Goal: Information Seeking & Learning: Learn about a topic

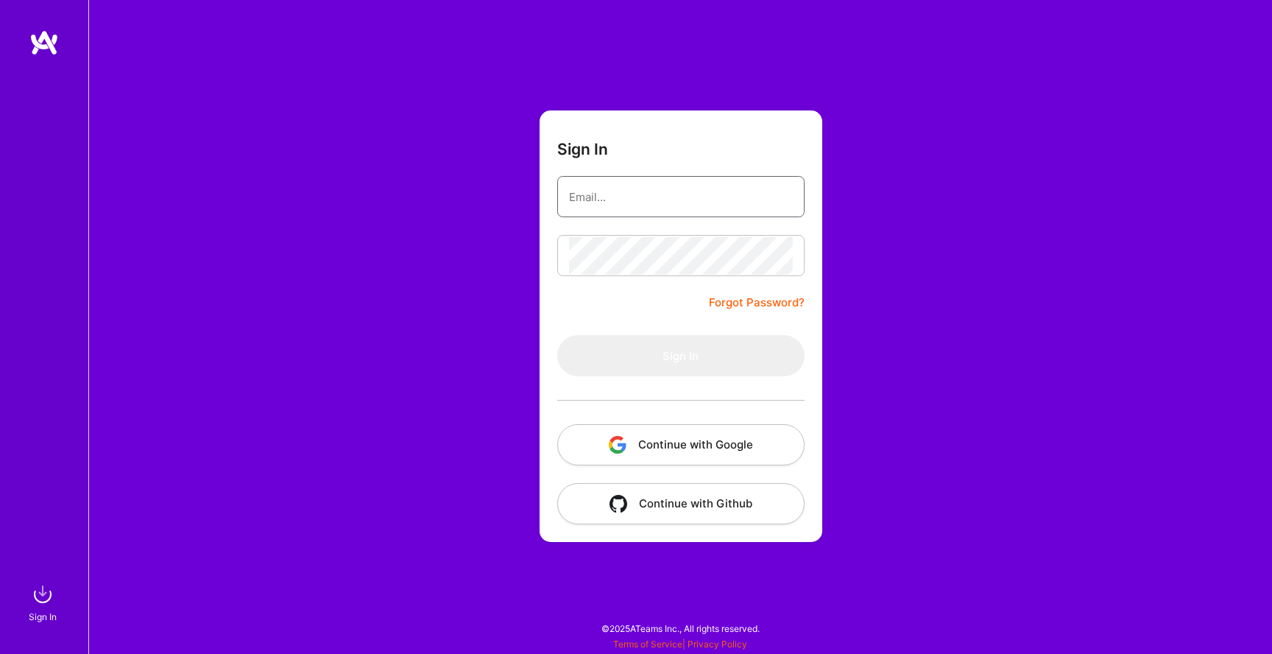
type input "[PERSON_NAME][EMAIL_ADDRESS][DOMAIN_NAME]"
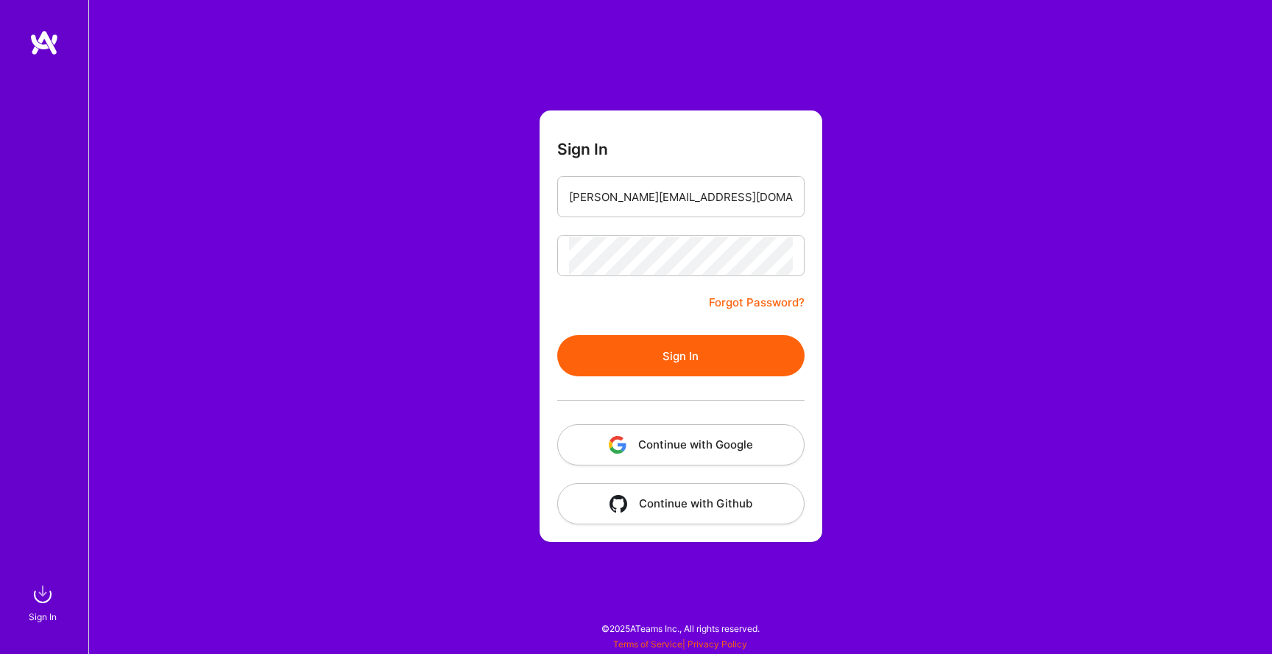
click at [715, 337] on button "Sign In" at bounding box center [680, 355] width 247 height 41
click at [677, 426] on button "Continue with Google" at bounding box center [680, 444] width 247 height 41
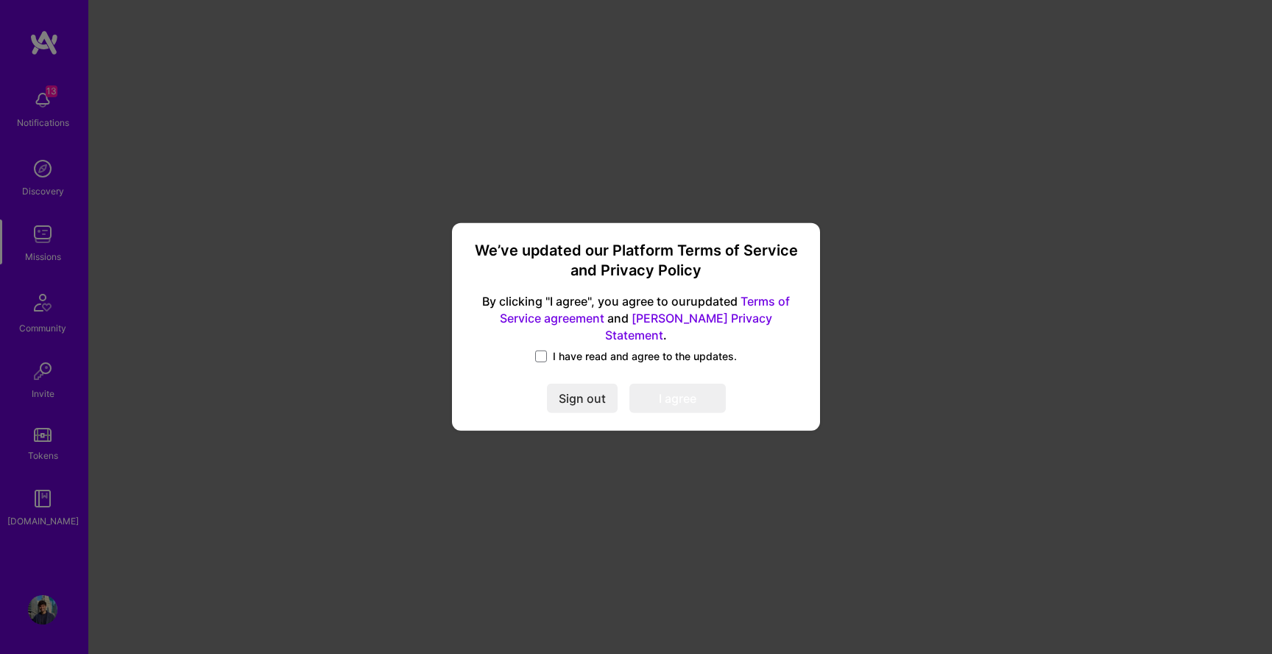
click at [592, 350] on span "I have read and agree to the updates." at bounding box center [645, 356] width 184 height 15
click at [0, 0] on input "I have read and agree to the updates." at bounding box center [0, 0] width 0 height 0
click at [670, 384] on button "I agree" at bounding box center [678, 398] width 96 height 29
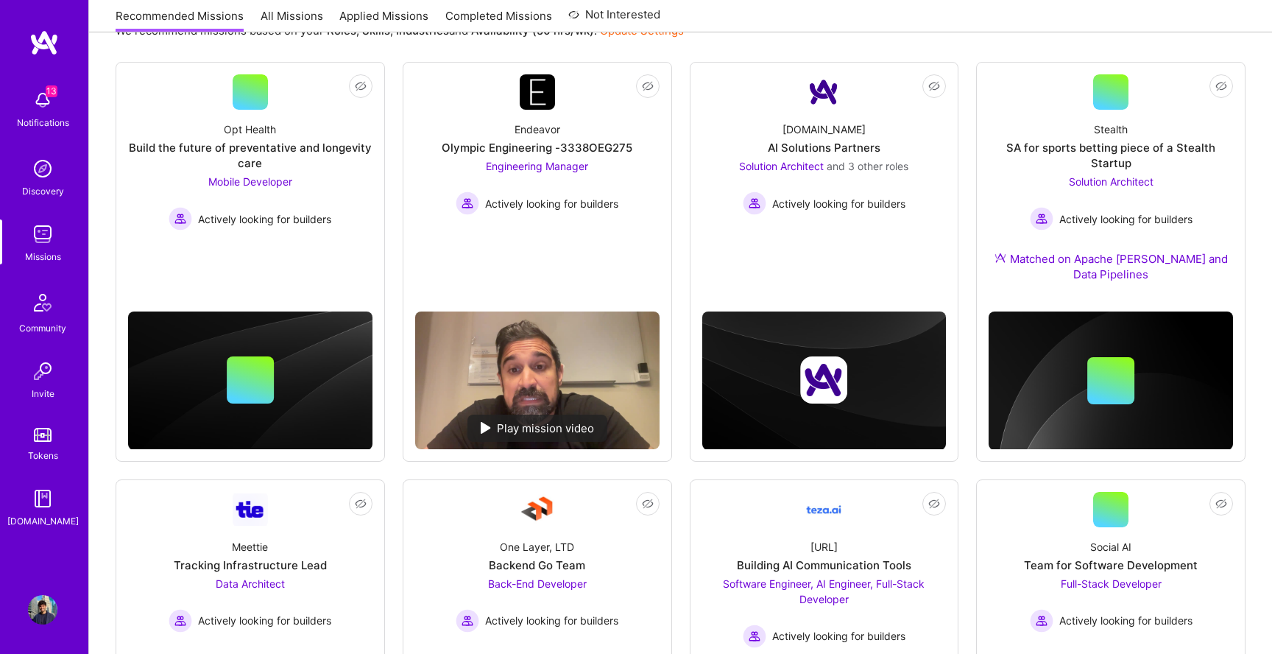
scroll to position [431, 0]
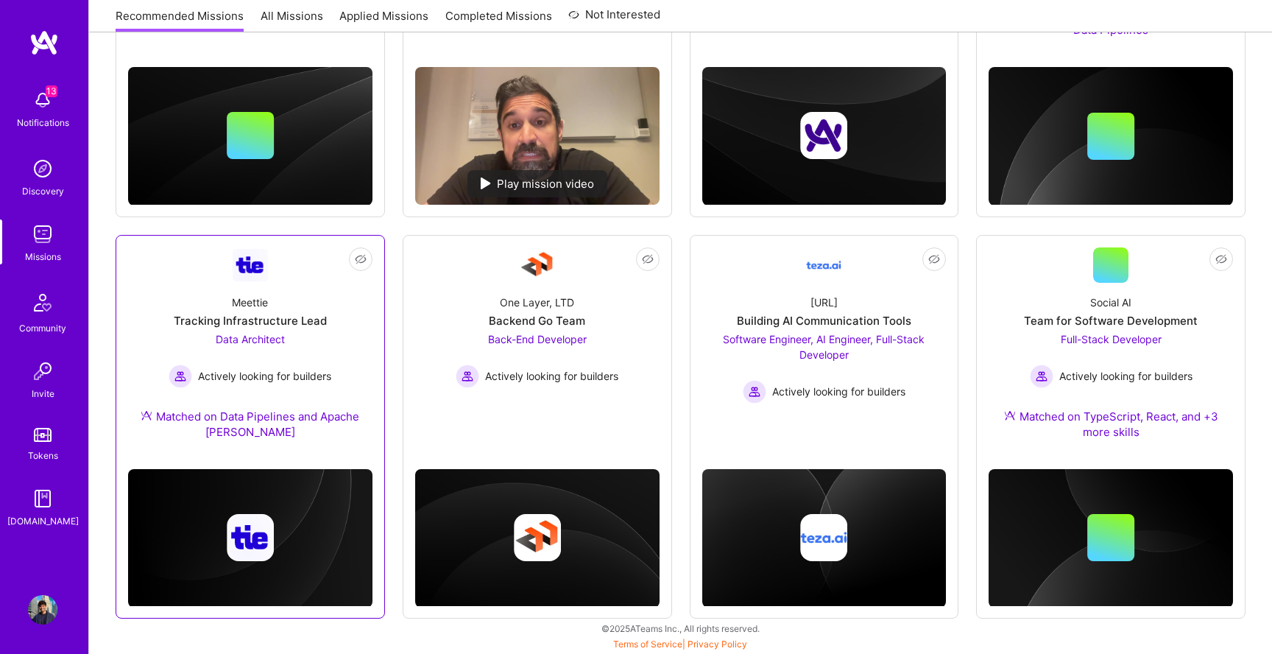
click at [323, 328] on div "Tracking Infrastructure Lead" at bounding box center [250, 320] width 153 height 15
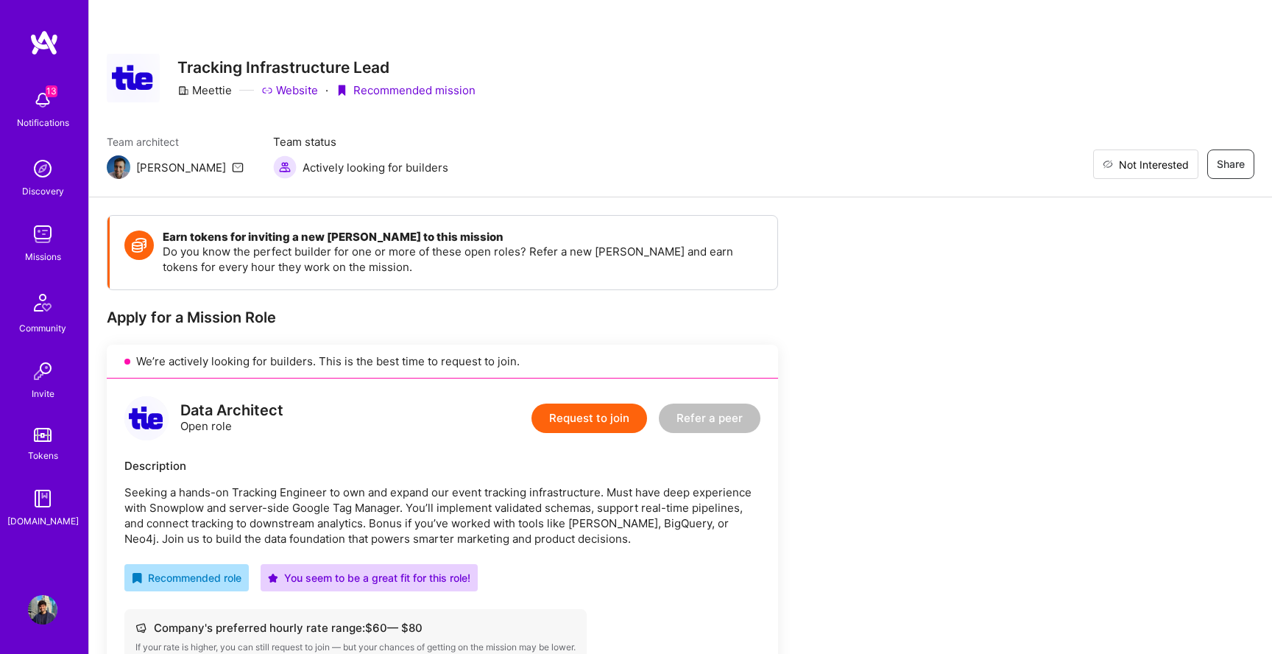
click at [1177, 157] on span "Not Interested" at bounding box center [1154, 164] width 70 height 15
click at [42, 253] on div "Missions" at bounding box center [43, 256] width 36 height 15
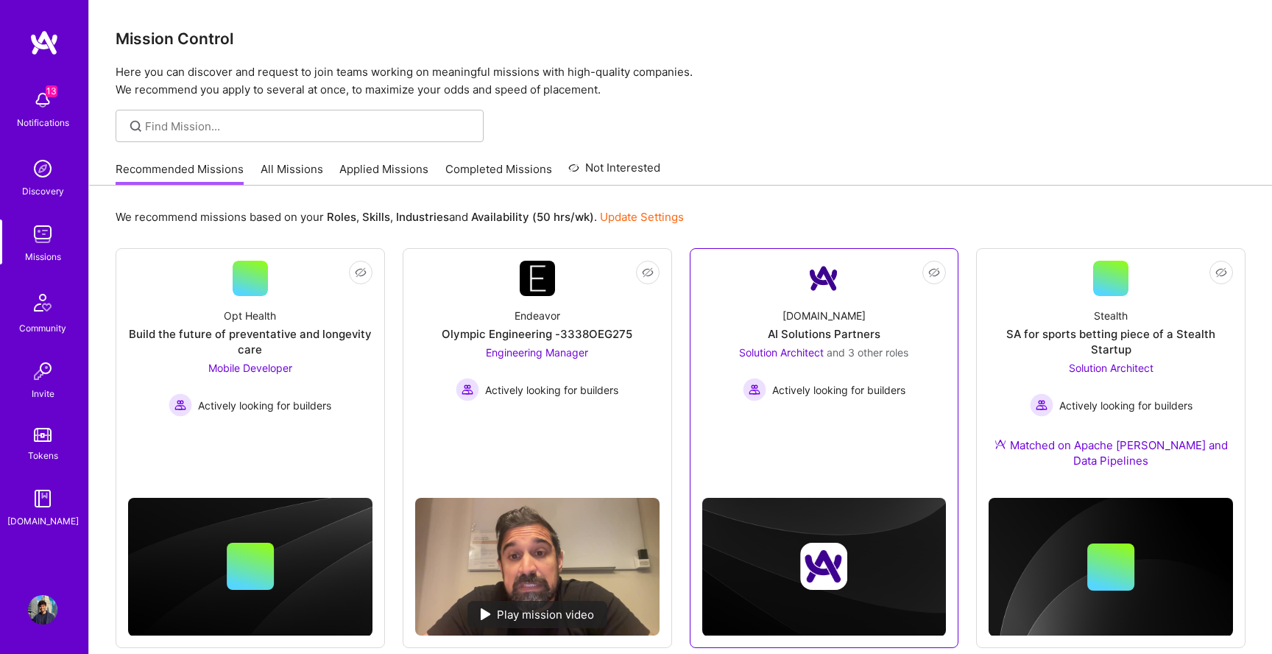
click at [849, 304] on div "[DOMAIN_NAME] AI Solutions Partners Solution Architect and 3 other roles Active…" at bounding box center [825, 348] width 244 height 105
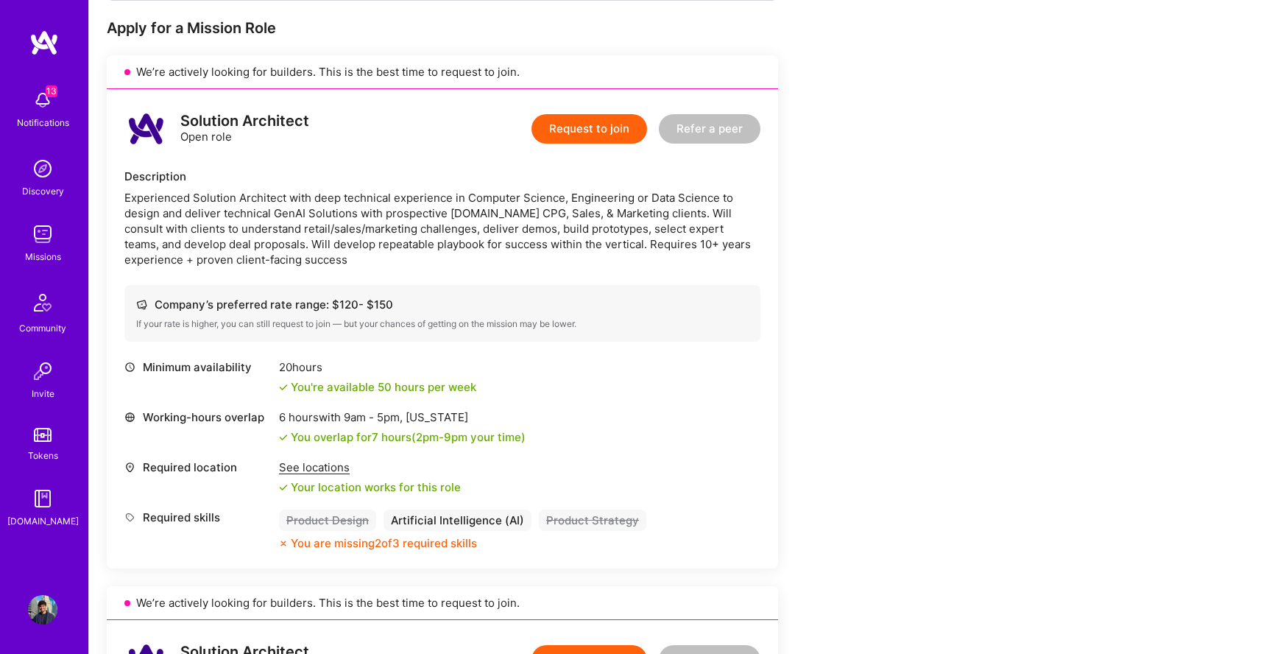
scroll to position [292, 0]
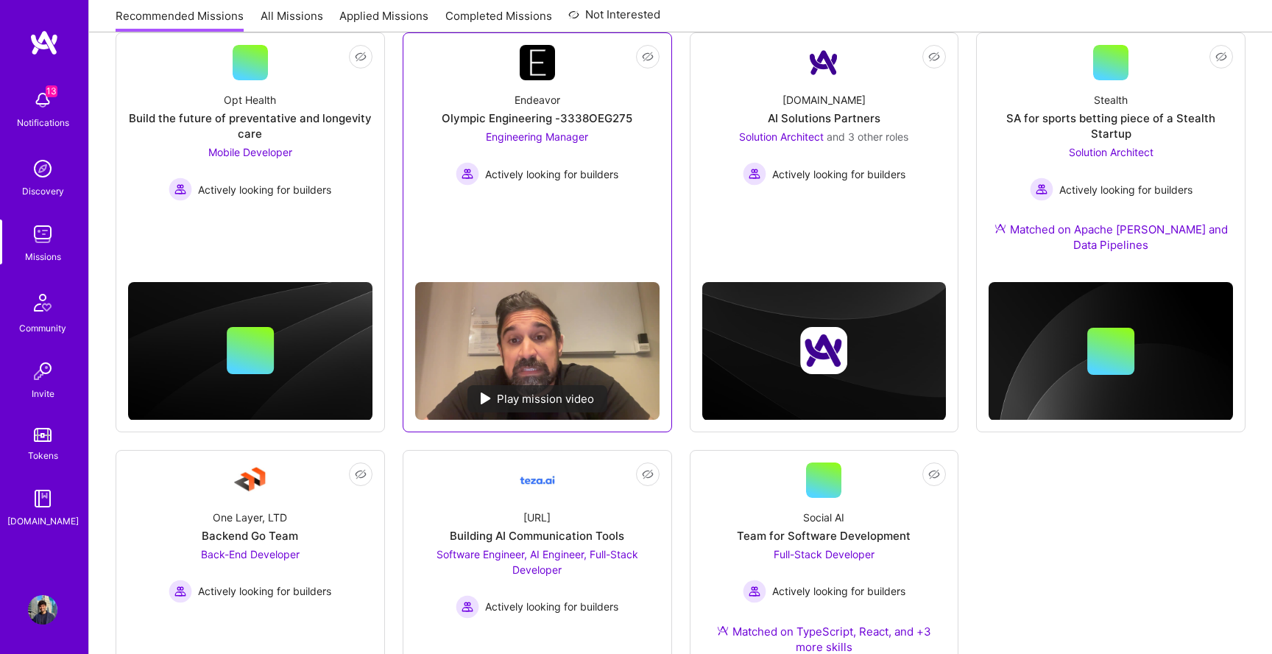
scroll to position [431, 0]
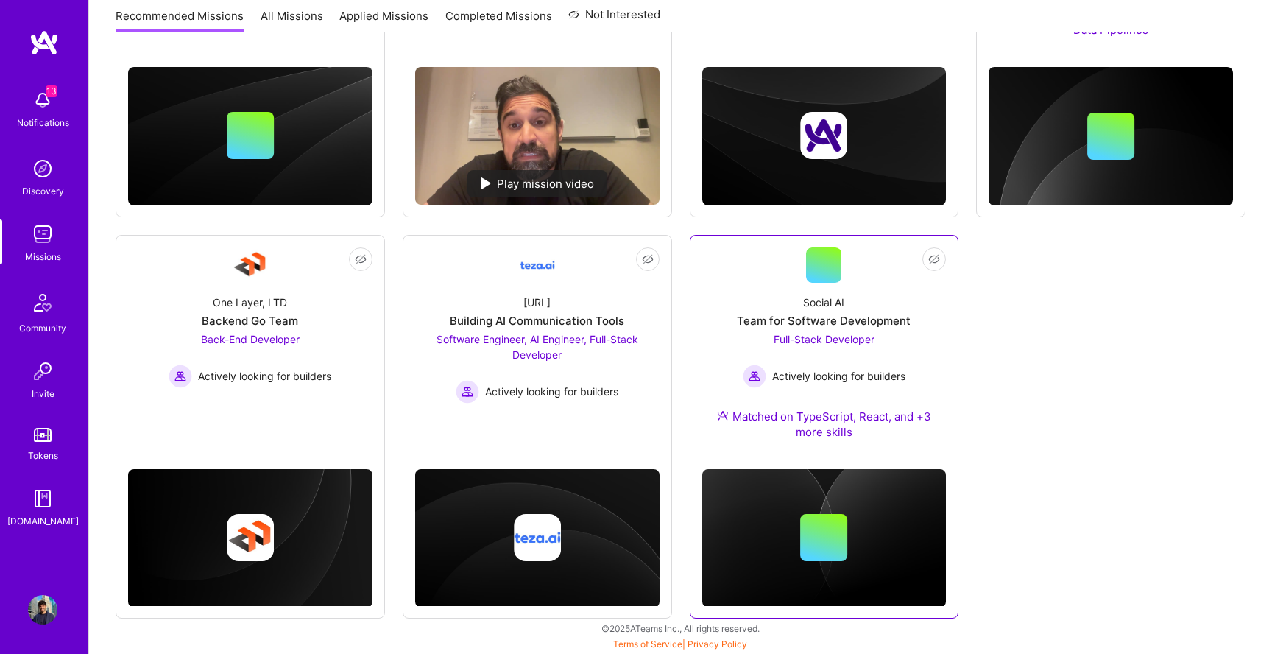
click at [834, 254] on div at bounding box center [823, 264] width 35 height 35
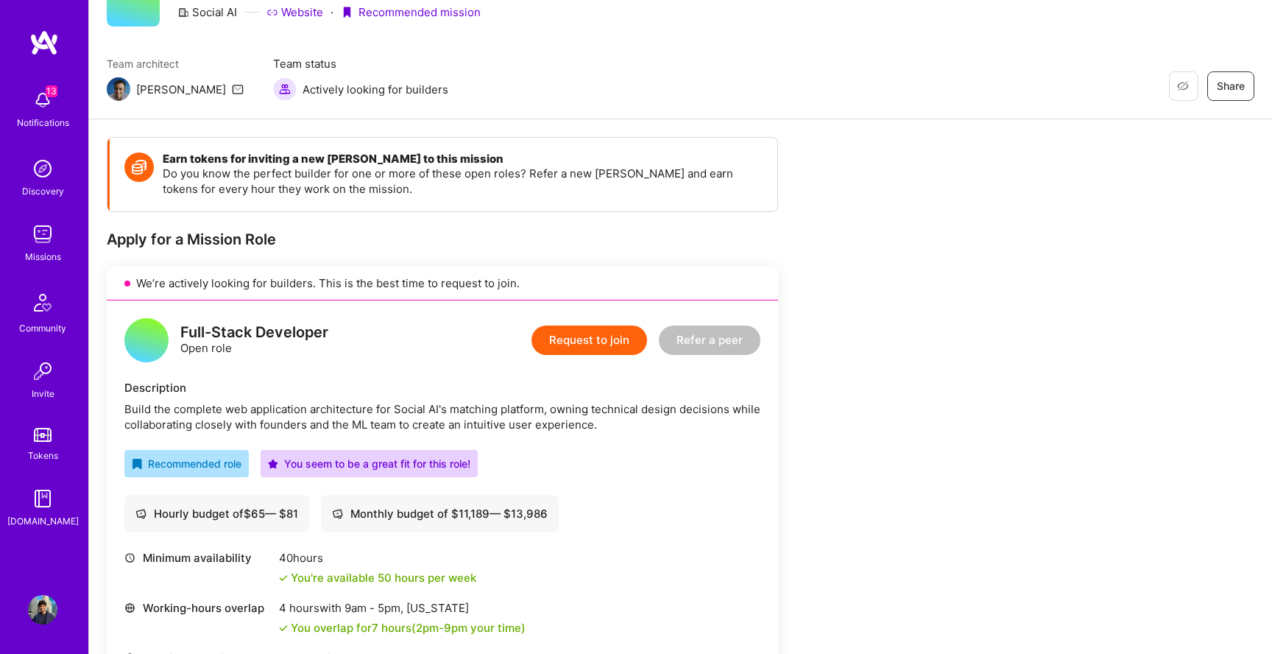
scroll to position [79, 0]
click at [1183, 88] on span "Not Interested" at bounding box center [1154, 85] width 70 height 15
click at [42, 237] on img at bounding box center [42, 233] width 29 height 29
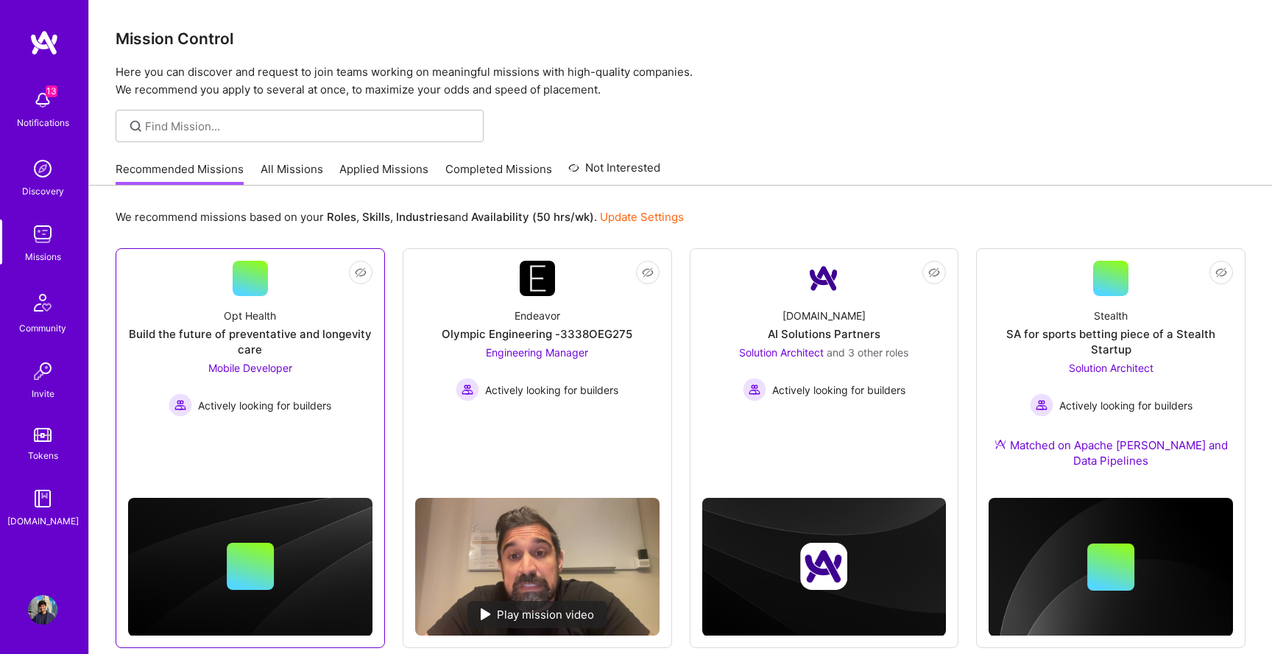
click at [332, 342] on div "Build the future of preventative and longevity care" at bounding box center [250, 341] width 244 height 31
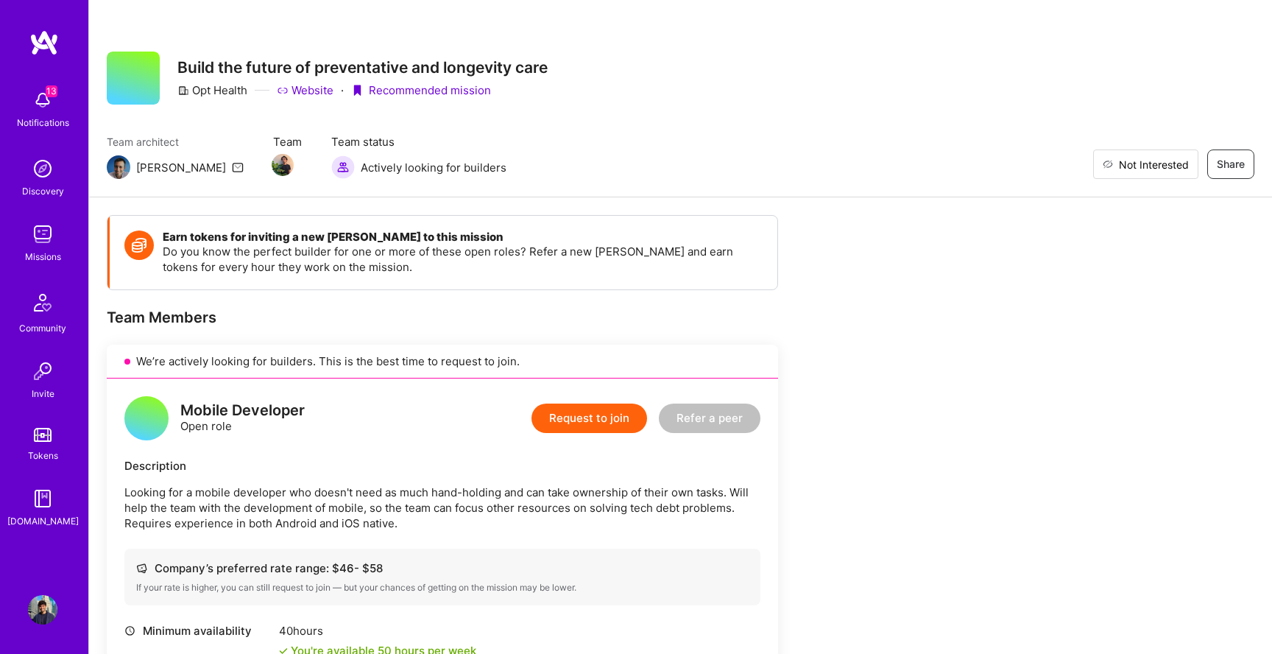
click at [1175, 172] on button "Not Interested" at bounding box center [1146, 163] width 105 height 29
click at [52, 232] on img at bounding box center [42, 233] width 29 height 29
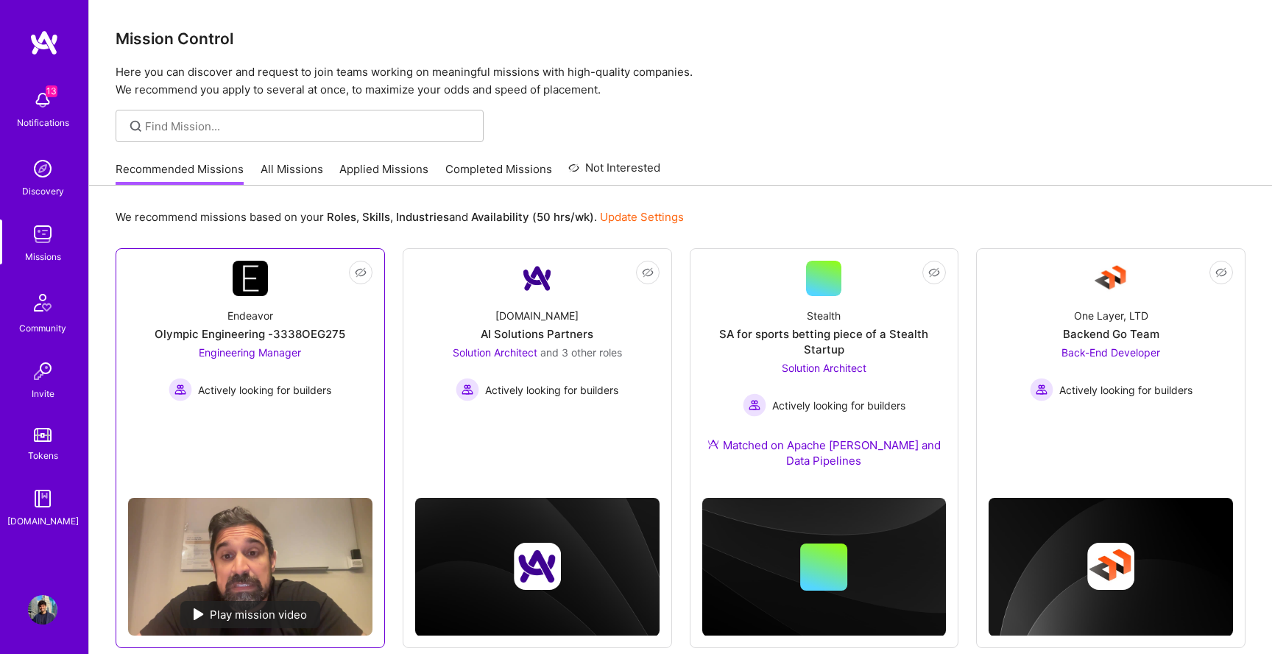
click at [351, 360] on div "Endeavor Olympic Engineering -3338OEG275 Engineering Manager Actively looking f…" at bounding box center [250, 348] width 244 height 105
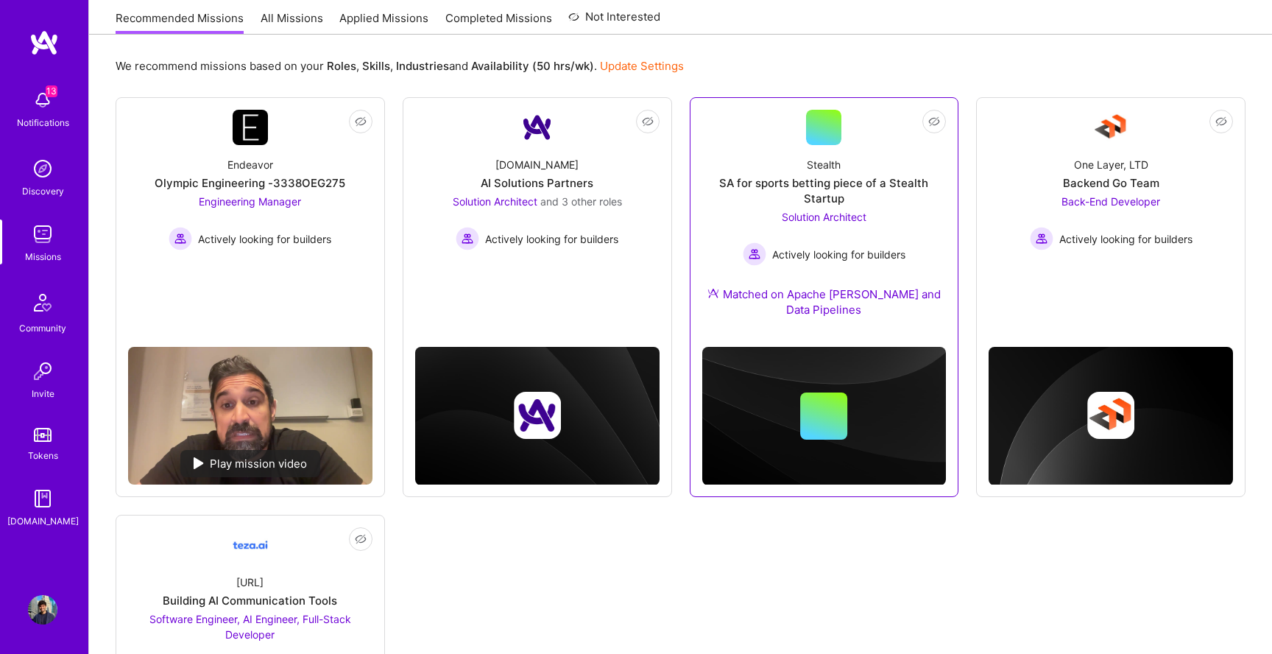
scroll to position [221, 0]
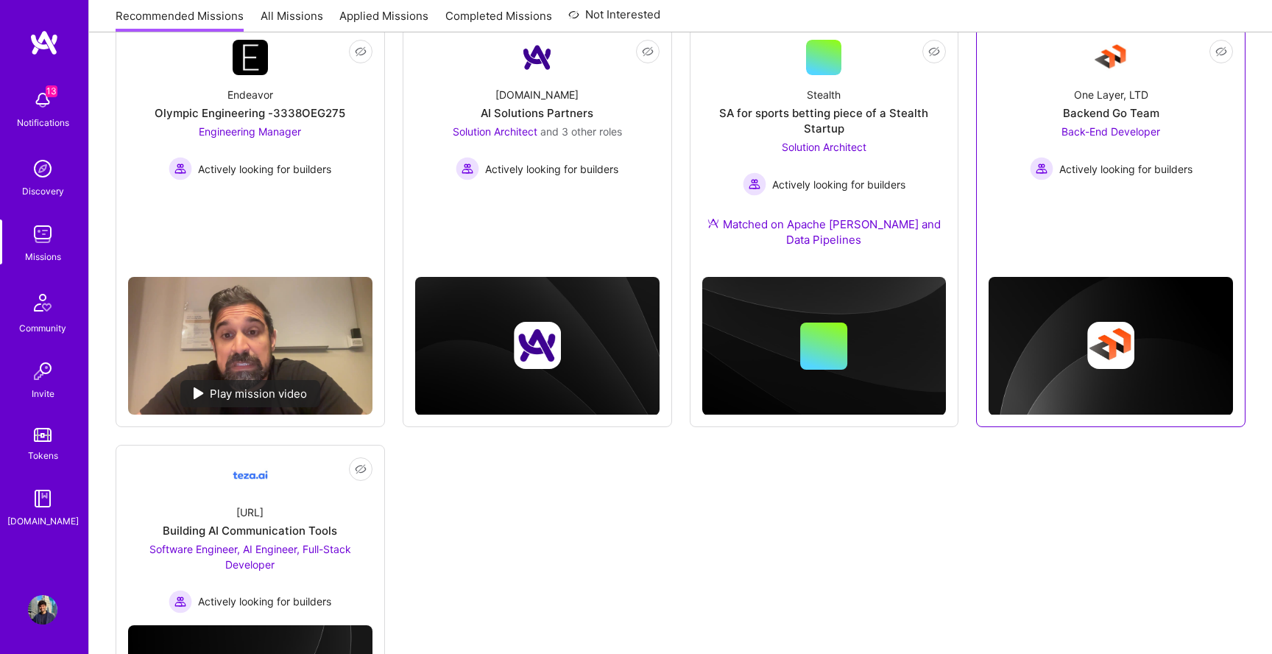
click at [1056, 89] on div "One Layer, LTD Backend Go Team Back-End Developer Actively looking for builders" at bounding box center [1111, 127] width 244 height 105
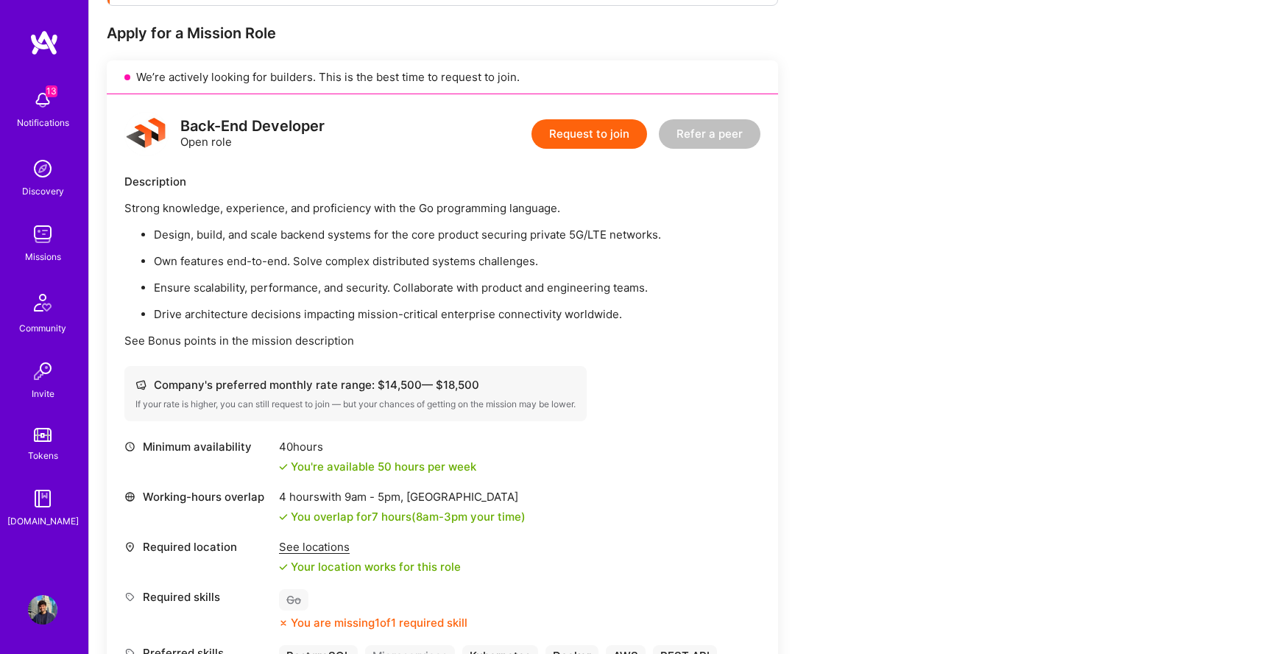
scroll to position [289, 0]
